Goal: Share content: Share content

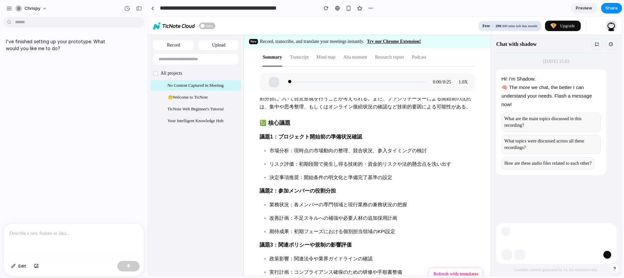
scroll to position [123, 0]
click at [515, 26] on div "299 /300 mins left this month" at bounding box center [517, 25] width 42 height 5
click at [427, 57] on div "Podcast" at bounding box center [419, 57] width 14 height 18
click at [404, 57] on div "Research report" at bounding box center [389, 57] width 29 height 18
click at [368, 59] on div "Aha moment" at bounding box center [356, 57] width 24 height 18
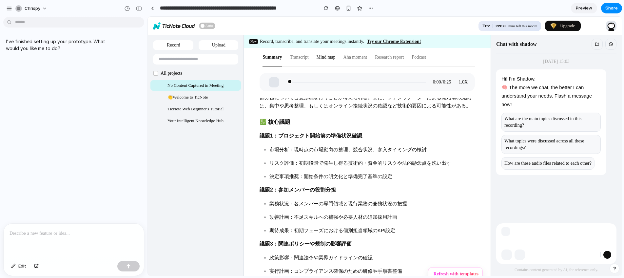
click at [321, 57] on div "Mind map" at bounding box center [326, 57] width 19 height 18
click at [298, 59] on div "Transcript" at bounding box center [299, 57] width 19 height 18
click at [279, 59] on div "Summary" at bounding box center [272, 57] width 19 height 18
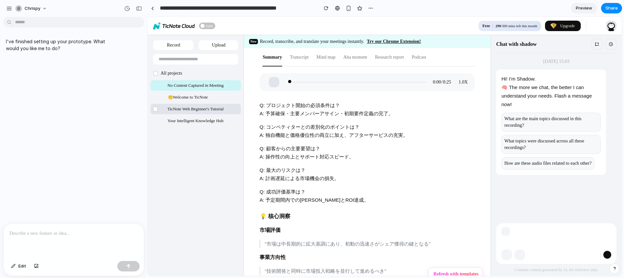
scroll to position [520, 0]
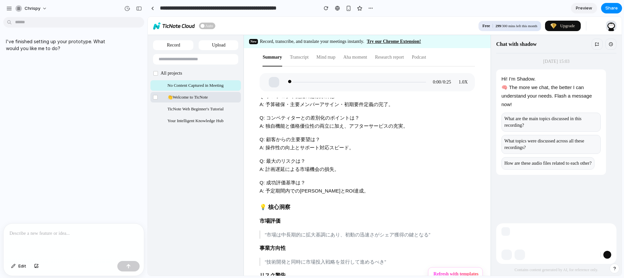
click at [204, 98] on span "👏Welcome to TicNote" at bounding box center [188, 97] width 40 height 9
click at [201, 111] on span "TicNote Web Beginner's Tutorial" at bounding box center [196, 109] width 56 height 9
click at [198, 123] on span "Your Intelligent Knowledge Hub" at bounding box center [196, 121] width 56 height 9
click at [614, 8] on span "Share" at bounding box center [612, 8] width 12 height 7
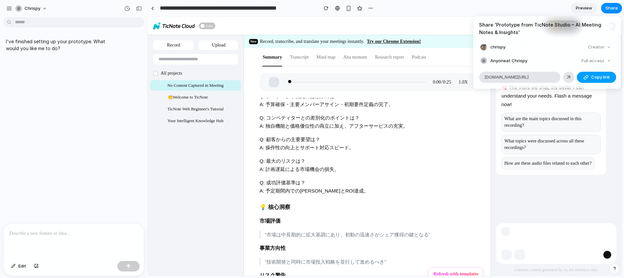
click at [600, 76] on span "Copy link" at bounding box center [601, 77] width 19 height 7
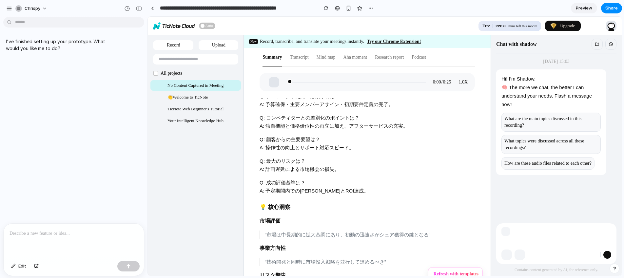
click at [383, 26] on div "Share ' Prototype from TicNote Studio – AI Meeting Notes & Insights ' chrispy C…" at bounding box center [312, 139] width 624 height 278
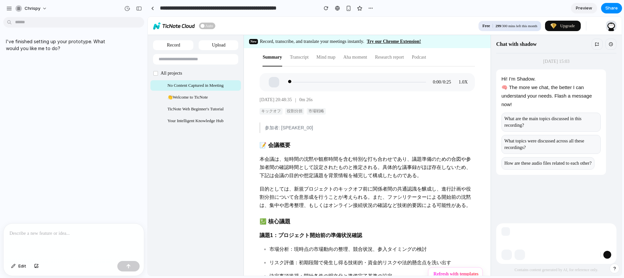
scroll to position [0, 0]
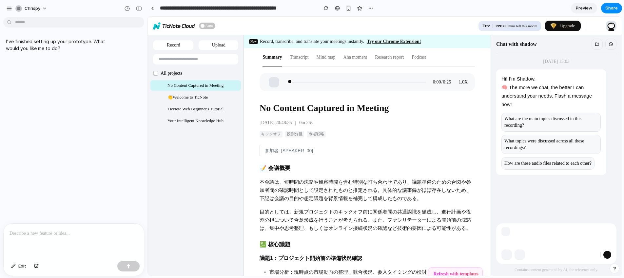
click at [447, 273] on span "Refresh with templates" at bounding box center [456, 274] width 45 height 5
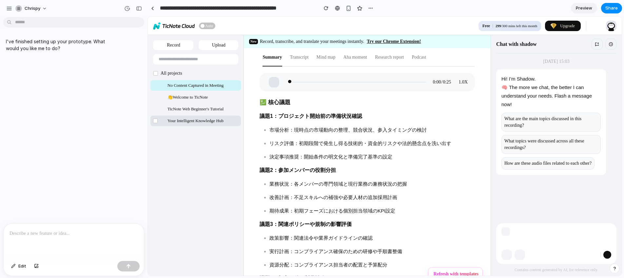
scroll to position [172, 0]
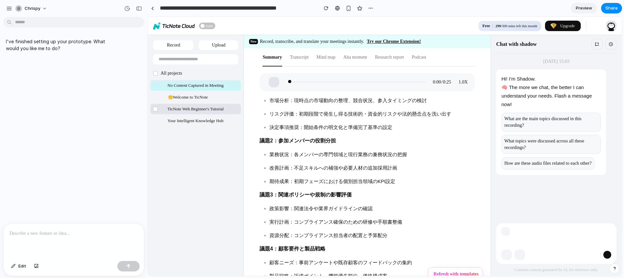
click at [204, 112] on span "TicNote Web Beginner's Tutorial" at bounding box center [196, 109] width 56 height 9
click at [199, 120] on span "Your Intelligent Knowledge Hub" at bounding box center [196, 121] width 56 height 9
click at [195, 94] on span "👏Welcome to TicNote" at bounding box center [188, 97] width 40 height 9
click at [174, 49] on div "Record" at bounding box center [173, 45] width 40 height 10
click at [224, 46] on div "Upload" at bounding box center [219, 45] width 40 height 10
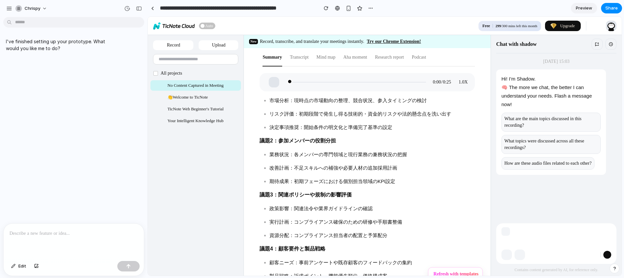
click at [194, 61] on input "text" at bounding box center [197, 59] width 77 height 10
click at [182, 74] on span "All projects" at bounding box center [170, 73] width 24 height 5
click at [298, 56] on div "Transcript" at bounding box center [299, 57] width 19 height 18
drag, startPoint x: 317, startPoint y: 55, endPoint x: 333, endPoint y: 56, distance: 15.8
click at [317, 55] on div "Summary Transcript Mind map Aha moment Research report Podcast" at bounding box center [344, 57] width 170 height 18
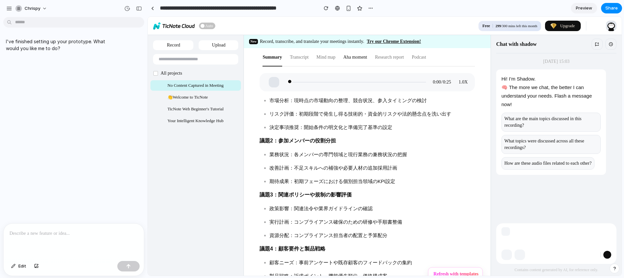
click at [354, 56] on div "Aha moment" at bounding box center [356, 57] width 24 height 18
drag, startPoint x: 391, startPoint y: 56, endPoint x: 429, endPoint y: 59, distance: 37.8
click at [393, 57] on div "Research report" at bounding box center [389, 57] width 29 height 18
click at [427, 59] on div "Podcast" at bounding box center [419, 57] width 14 height 18
